Goal: Use online tool/utility: Utilize a website feature to perform a specific function

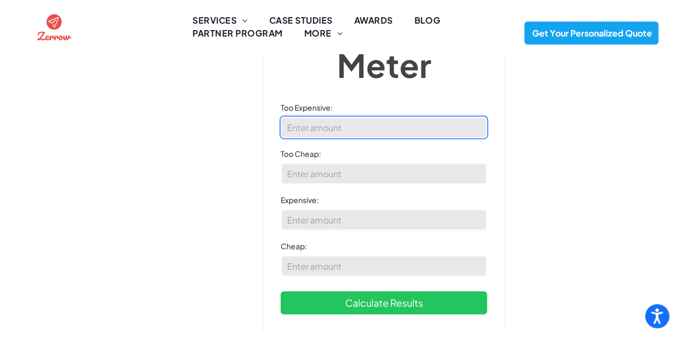
click at [360, 131] on input "Too Expensive:" at bounding box center [383, 127] width 206 height 21
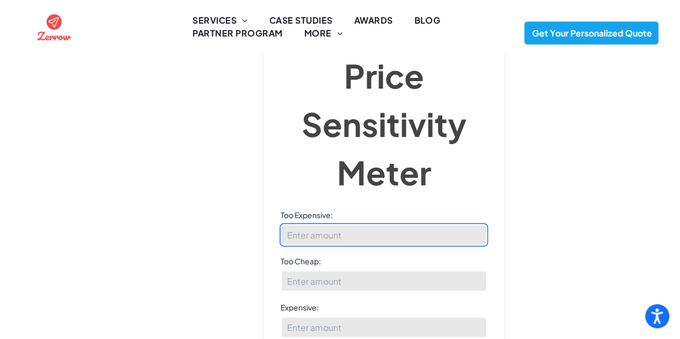
scroll to position [161, 0]
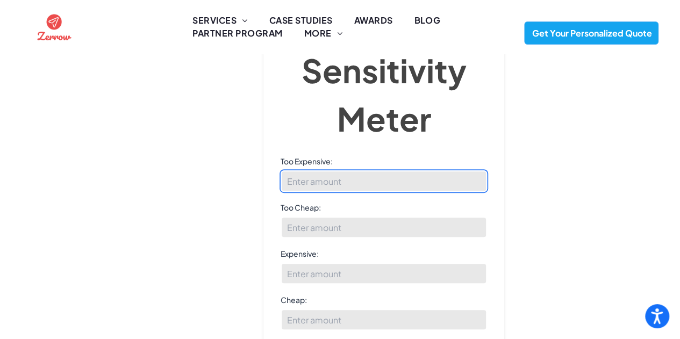
click at [326, 181] on input "Too Expensive:" at bounding box center [383, 180] width 206 height 21
type input "50"
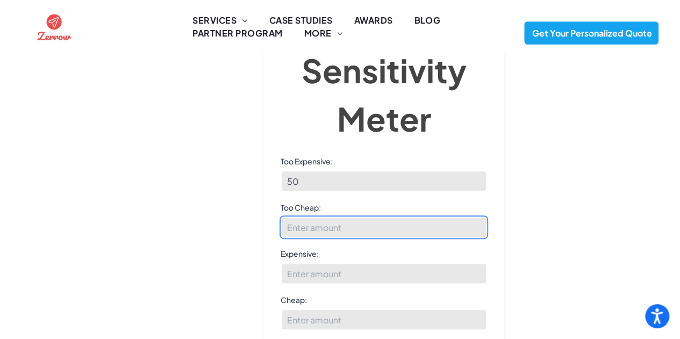
click at [346, 230] on input "Too Cheap:" at bounding box center [383, 227] width 206 height 21
type input "60"
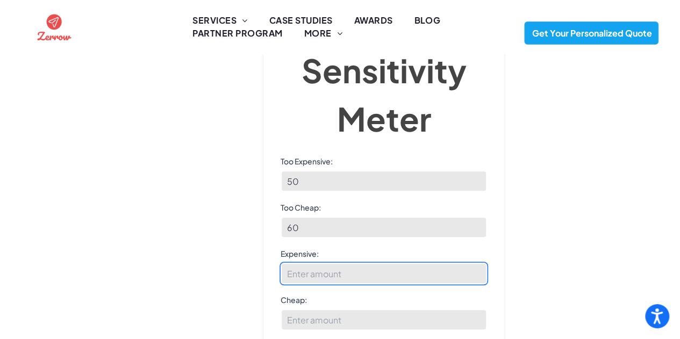
click at [338, 276] on input "Expensive:" at bounding box center [383, 273] width 206 height 21
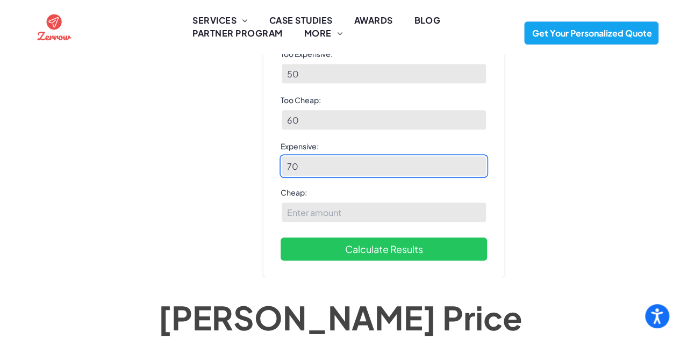
type input "70"
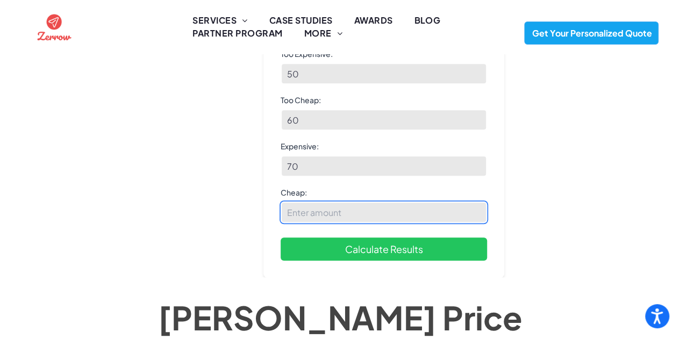
click at [318, 208] on input "Cheap:" at bounding box center [383, 211] width 206 height 21
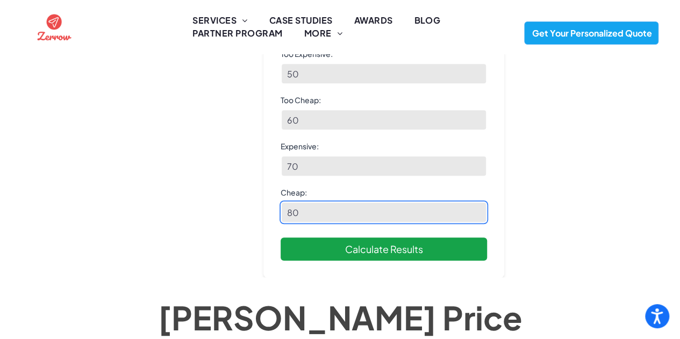
type input "80"
click at [373, 246] on button "Calculate Results" at bounding box center [383, 248] width 206 height 23
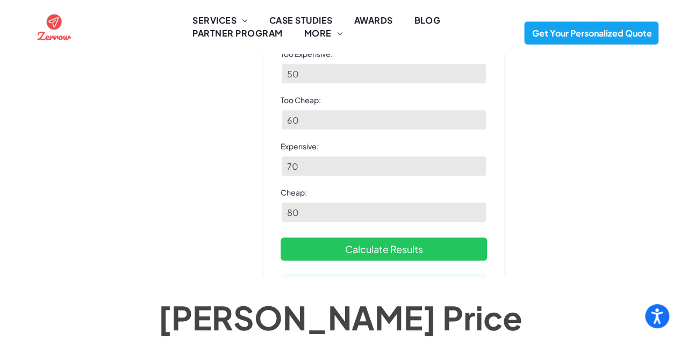
click at [594, 265] on div "[PERSON_NAME] Price Sensitivity Meter Price Sensitivity Meter Too Expensive: 50…" at bounding box center [340, 39] width 680 height 465
click at [648, 202] on div "[PERSON_NAME] Price Sensitivity Meter Price Sensitivity Meter Too Expensive: 50…" at bounding box center [339, 39] width 637 height 450
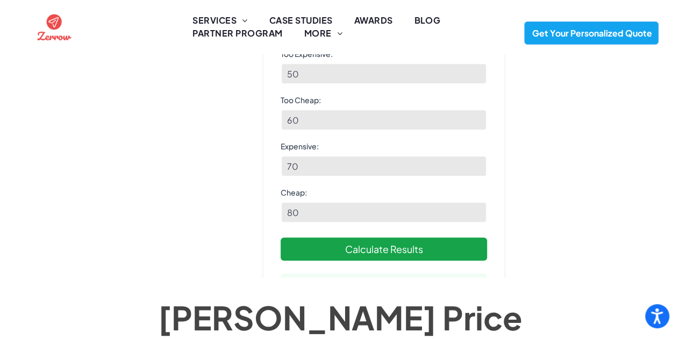
click at [429, 250] on button "Calculate Results" at bounding box center [383, 248] width 206 height 23
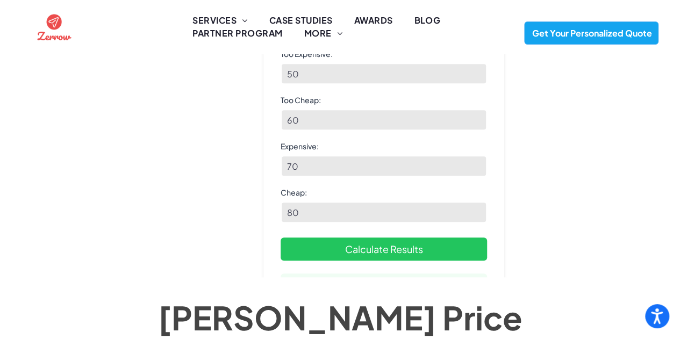
click at [257, 182] on div "[PERSON_NAME] Price Sensitivity Meter Price Sensitivity Meter Too Expensive: 50…" at bounding box center [339, 1] width 637 height 364
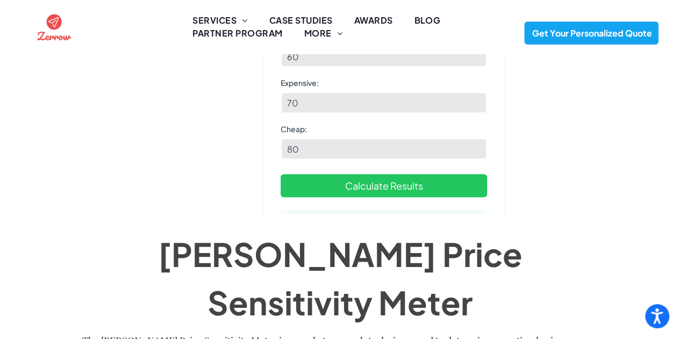
scroll to position [329, 0]
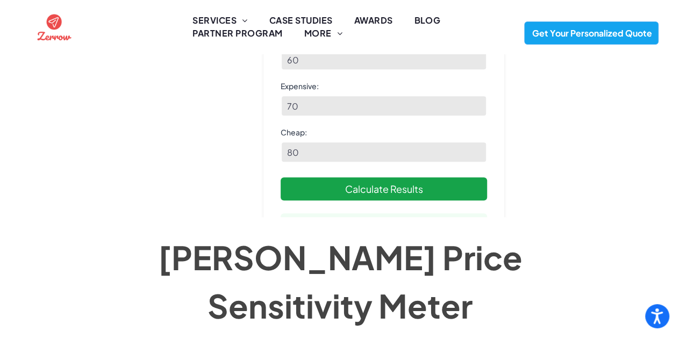
click at [365, 190] on button "Calculate Results" at bounding box center [383, 188] width 206 height 23
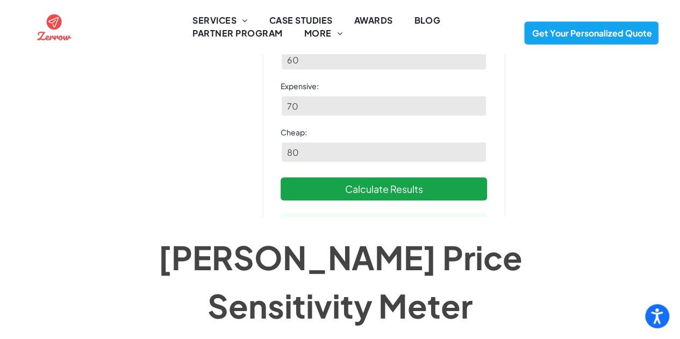
click at [338, 199] on button "Calculate Results" at bounding box center [383, 188] width 206 height 23
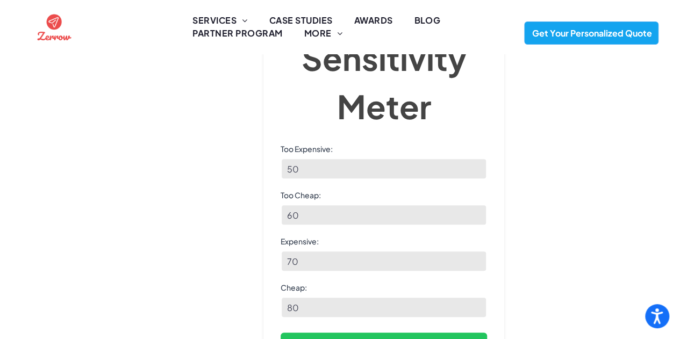
scroll to position [60, 0]
